Goal: Find specific page/section: Find specific page/section

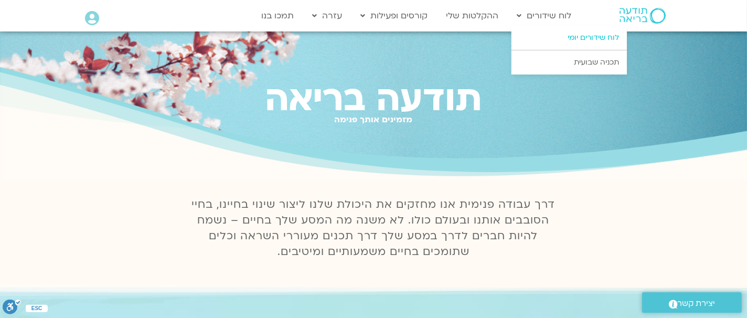
click at [586, 40] on link "לוח שידורים יומי" at bounding box center [569, 38] width 115 height 24
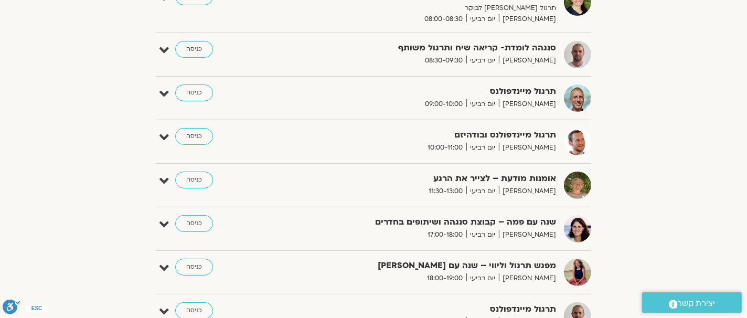
scroll to position [328, 0]
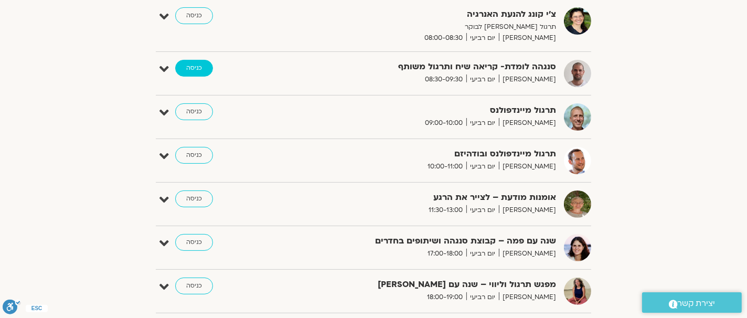
click at [189, 67] on link "כניסה" at bounding box center [194, 68] width 38 height 17
